Goal: Task Accomplishment & Management: Complete application form

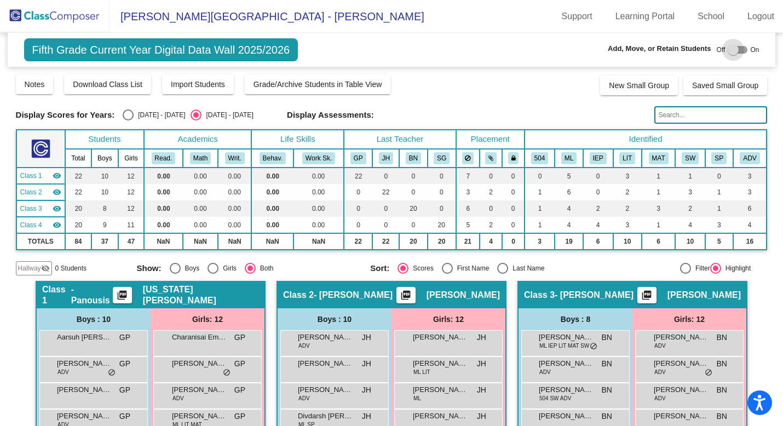
click at [732, 47] on div at bounding box center [733, 49] width 11 height 11
checkbox input "true"
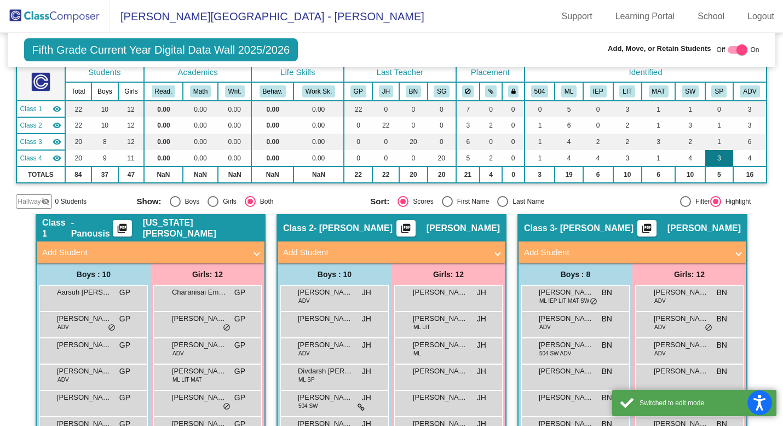
scroll to position [76, 0]
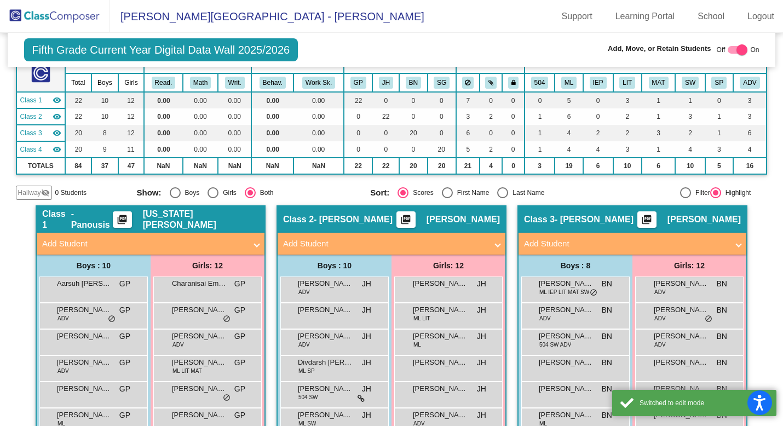
click at [572, 246] on mat-panel-title "Add Student" at bounding box center [626, 244] width 204 height 13
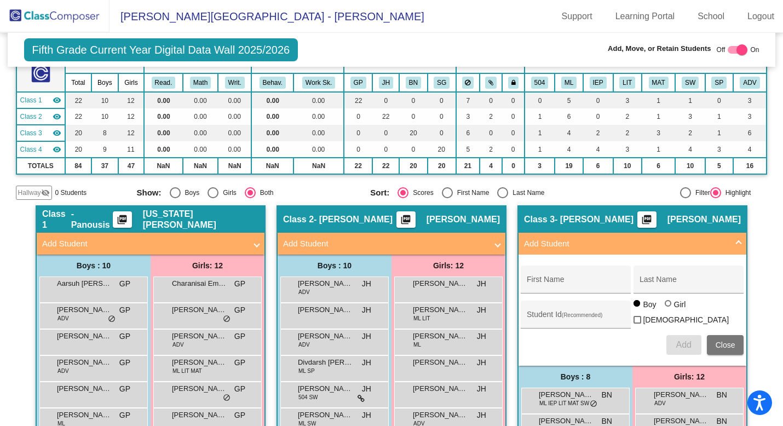
click at [666, 307] on div at bounding box center [668, 303] width 7 height 7
click at [668, 309] on input "Girl" at bounding box center [668, 309] width 1 height 1
radio input "true"
click at [572, 284] on input "First Name" at bounding box center [576, 283] width 99 height 9
paste input "Meghan"
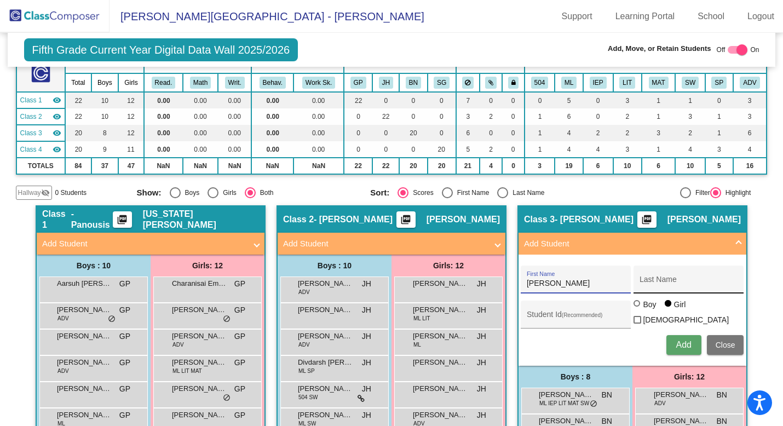
type input "Meghan"
click at [675, 281] on input "Last Name" at bounding box center [688, 283] width 99 height 9
paste input "Wolfe"
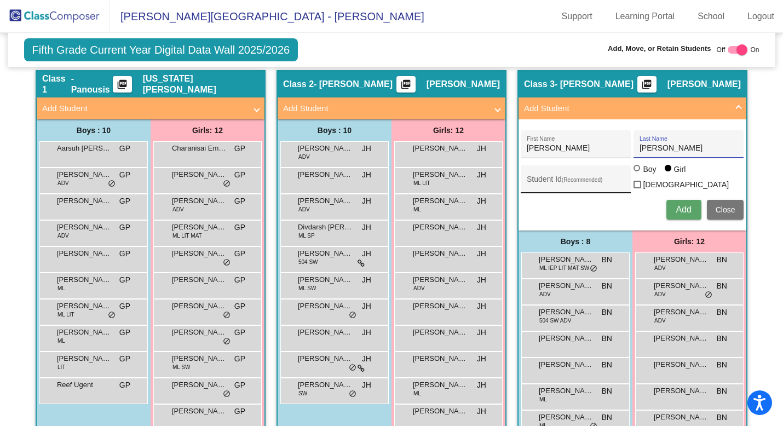
scroll to position [221, 0]
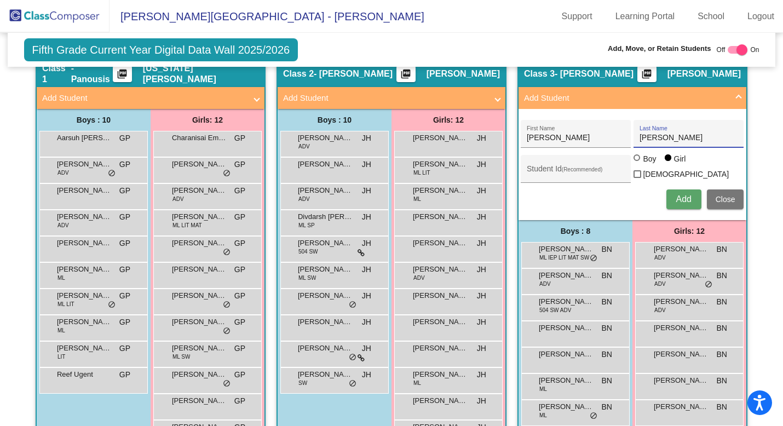
type input "Wolfe"
